Goal: Task Accomplishment & Management: Manage account settings

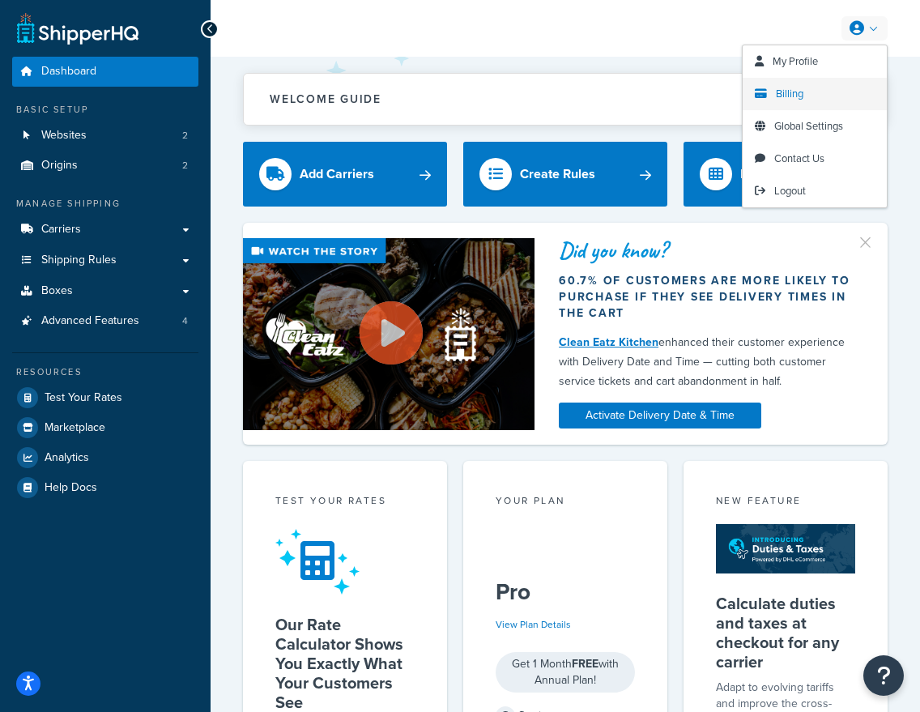
click at [773, 96] on link "Billing" at bounding box center [815, 94] width 144 height 32
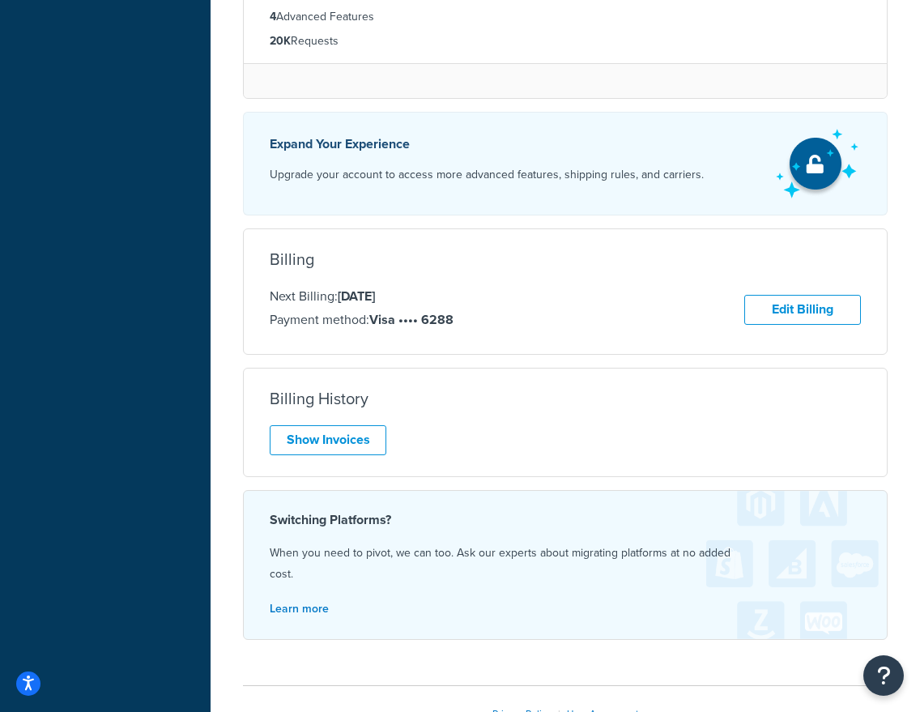
scroll to position [755, 0]
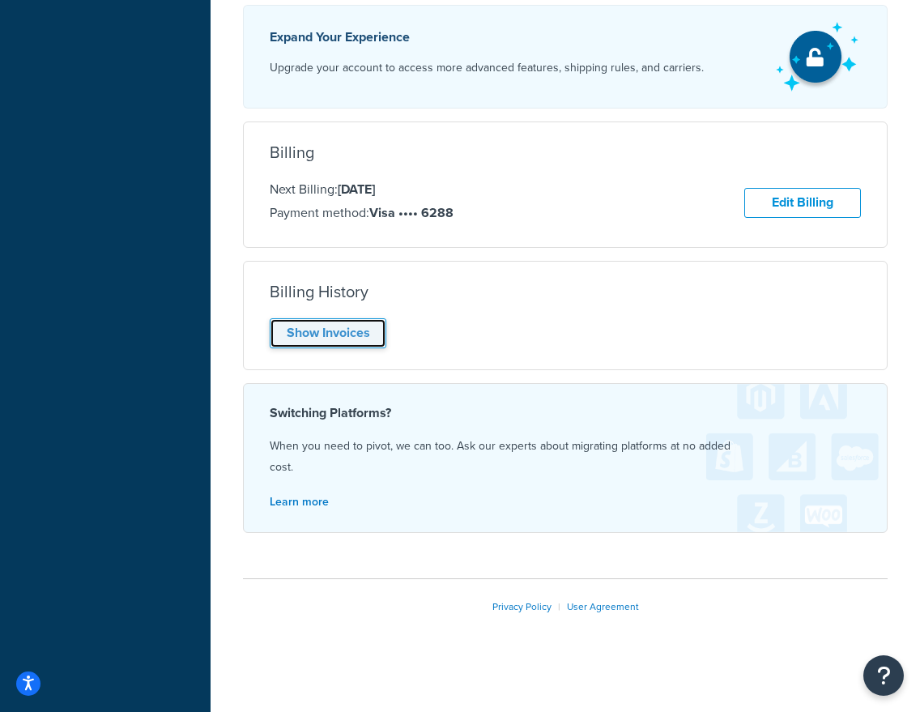
click at [379, 326] on link "Show Invoices" at bounding box center [328, 333] width 117 height 30
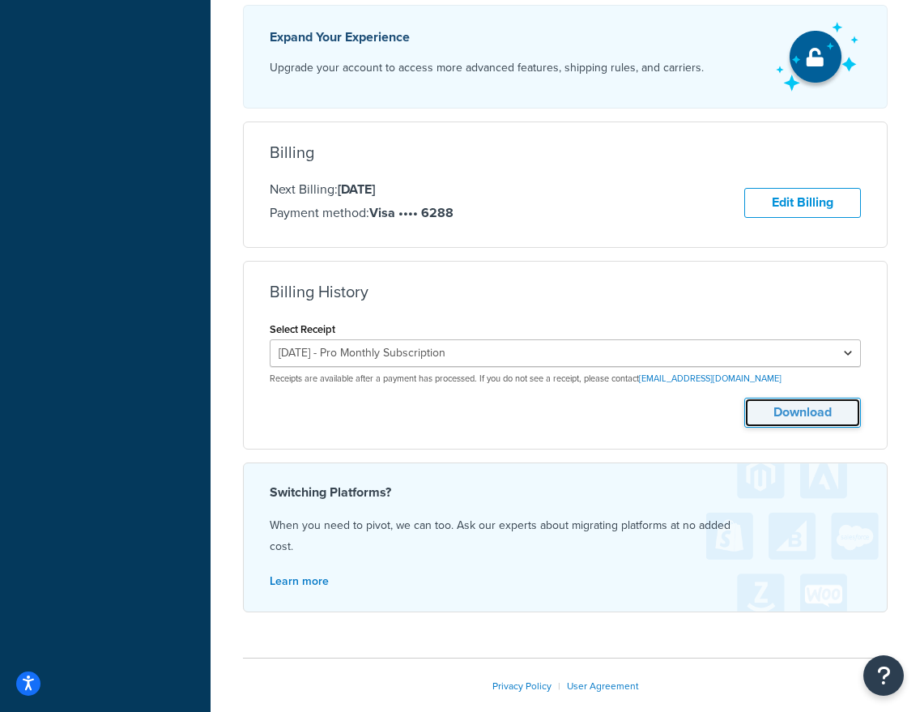
click at [813, 406] on button "Download" at bounding box center [802, 413] width 117 height 30
